Goal: Information Seeking & Learning: Learn about a topic

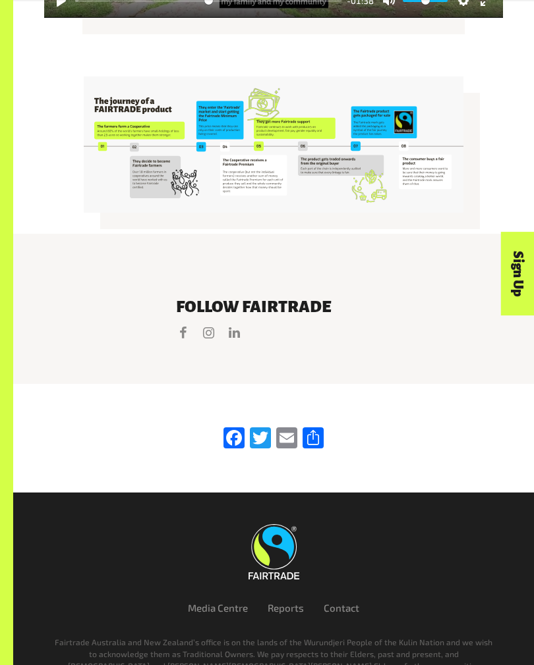
scroll to position [2384, 0]
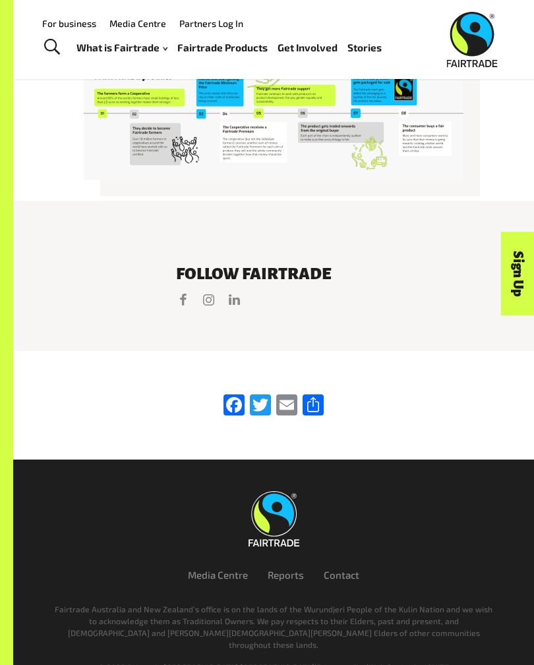
click at [337, 581] on link "Contact" at bounding box center [341, 575] width 36 height 12
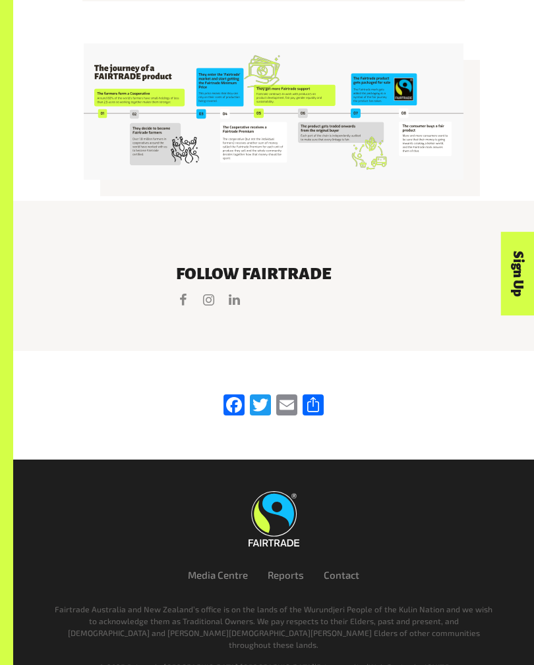
scroll to position [2405, 0]
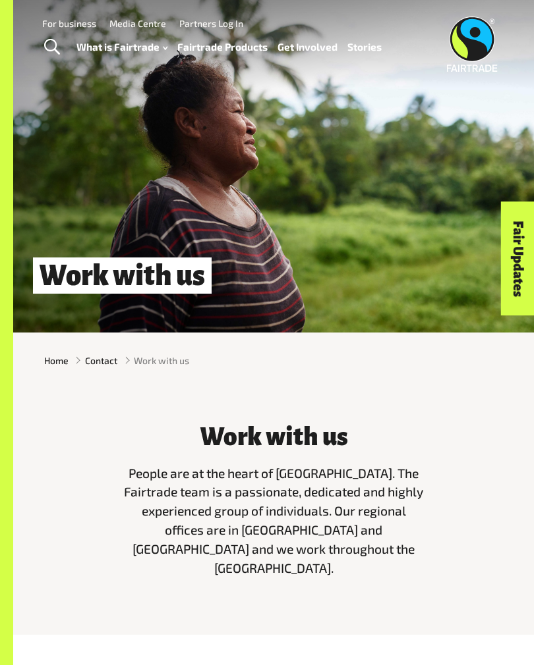
click at [134, 18] on link "Media Centre" at bounding box center [137, 23] width 57 height 11
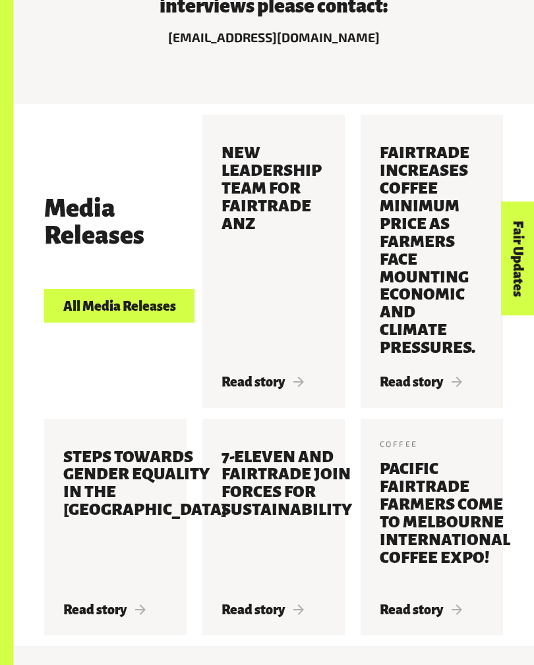
scroll to position [448, 0]
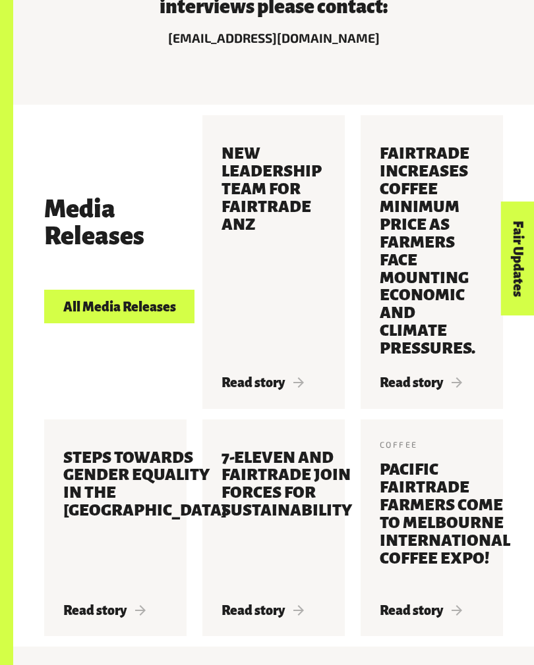
click at [264, 376] on span "Read story" at bounding box center [262, 383] width 82 height 14
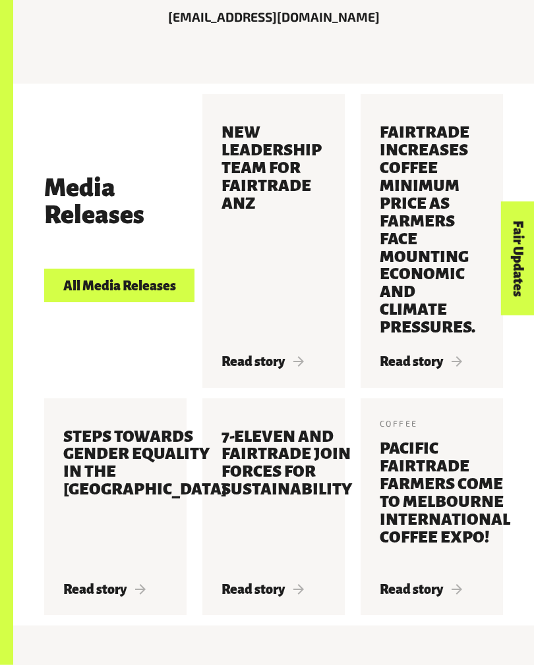
click at [282, 451] on h3 "7-Eleven and Fairtrade join forces for sustainability" at bounding box center [286, 496] width 130 height 136
